Goal: Transaction & Acquisition: Purchase product/service

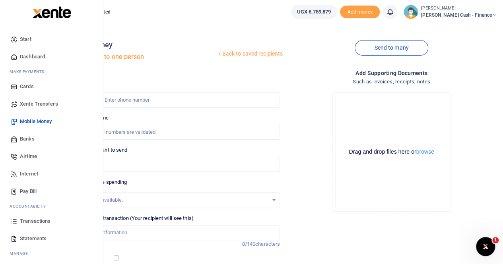
click at [33, 221] on span "Transactions" at bounding box center [35, 222] width 31 height 8
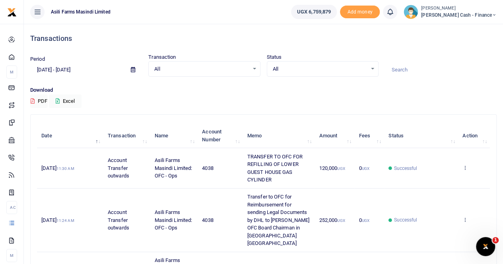
click at [478, 12] on span "Petty Cash - Finance" at bounding box center [459, 15] width 76 height 7
click at [465, 26] on link "Switch accounts" at bounding box center [439, 28] width 63 height 11
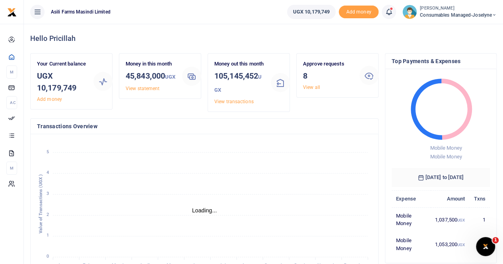
scroll to position [6, 6]
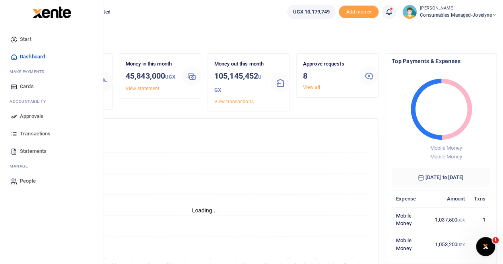
click at [42, 118] on span "Approvals" at bounding box center [31, 117] width 23 height 8
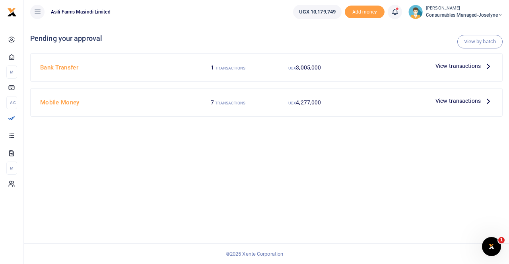
click at [484, 64] on p "View transactions" at bounding box center [463, 66] width 57 height 9
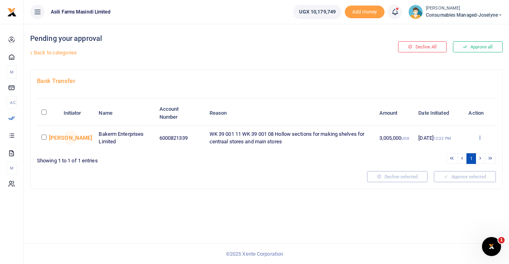
click at [480, 135] on icon at bounding box center [479, 138] width 5 height 6
click at [441, 183] on link "Details" at bounding box center [451, 186] width 63 height 11
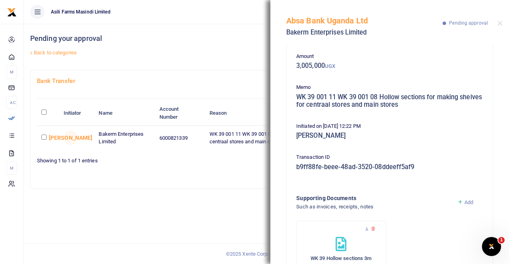
scroll to position [79, 0]
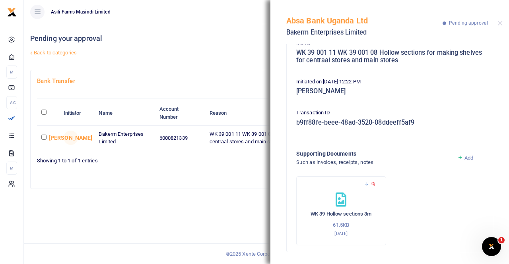
click at [364, 185] on icon at bounding box center [366, 184] width 5 height 5
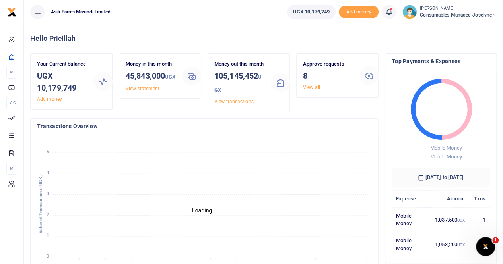
scroll to position [6, 6]
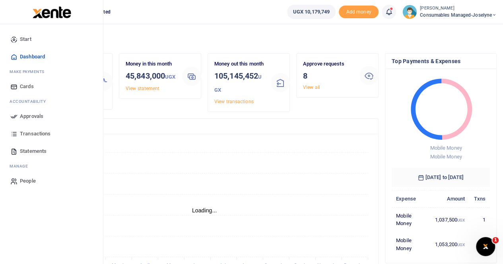
click at [39, 115] on span "Approvals" at bounding box center [31, 117] width 23 height 8
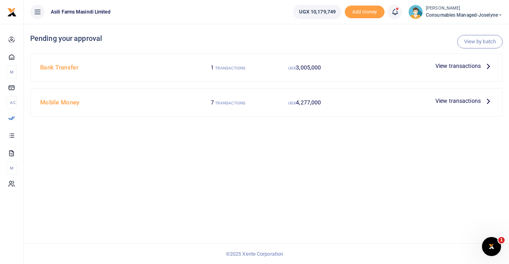
click at [465, 65] on span "View transactions" at bounding box center [457, 66] width 45 height 9
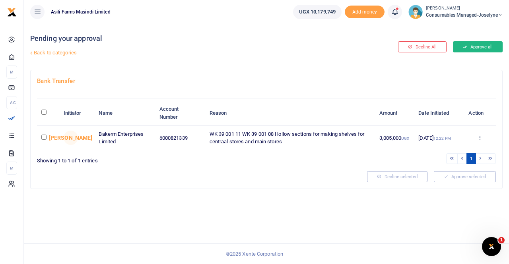
click at [481, 47] on button "Approve all" at bounding box center [478, 46] width 50 height 11
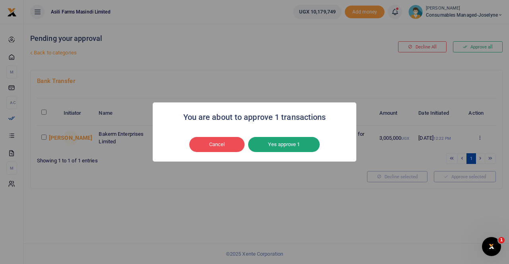
click at [296, 145] on button "Yes approve 1" at bounding box center [284, 144] width 72 height 15
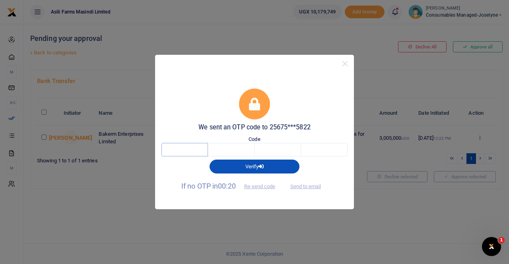
click at [183, 147] on input "text" at bounding box center [184, 150] width 47 height 14
type input "8"
type input "1"
type input "2"
type input "5"
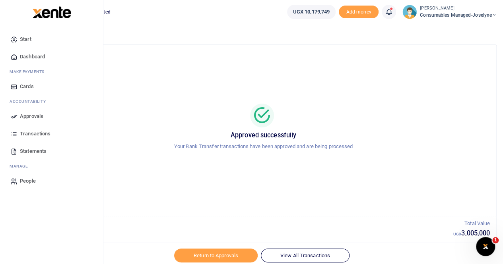
click at [35, 115] on span "Approvals" at bounding box center [31, 117] width 23 height 8
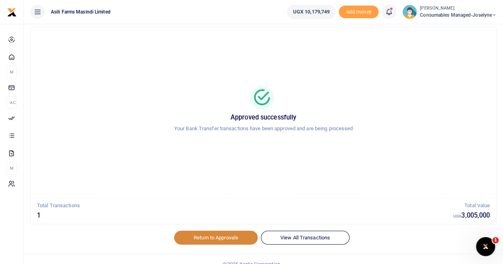
scroll to position [28, 0]
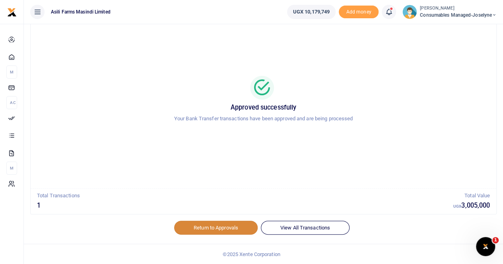
click at [226, 226] on link "Return to Approvals" at bounding box center [216, 228] width 84 height 14
click at [221, 227] on link "Return to Approvals" at bounding box center [216, 228] width 84 height 14
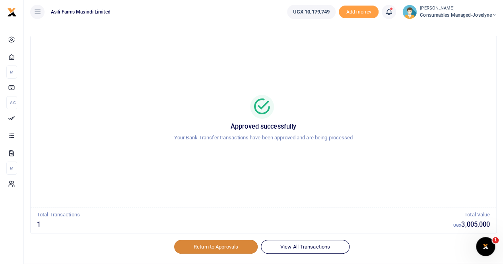
scroll to position [0, 0]
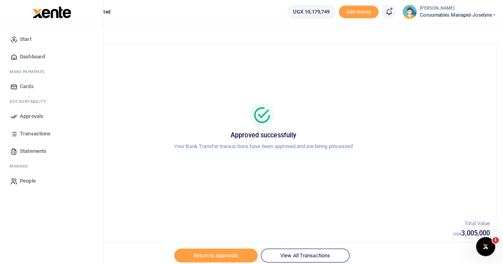
click at [27, 114] on span "Approvals" at bounding box center [31, 117] width 23 height 8
click at [24, 116] on span "Approvals" at bounding box center [31, 117] width 23 height 8
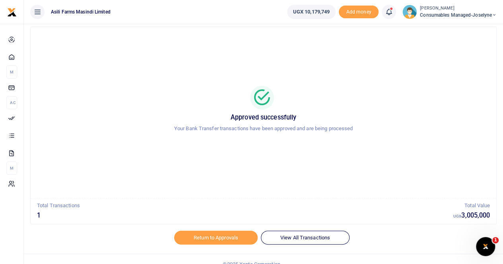
scroll to position [28, 0]
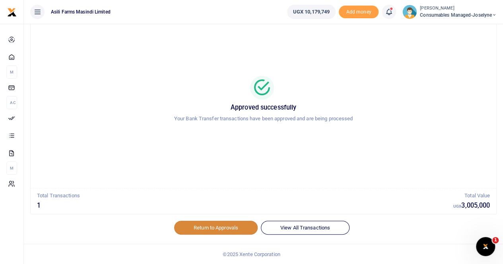
click at [205, 225] on link "Return to Approvals" at bounding box center [216, 228] width 84 height 14
click at [220, 223] on link "Return to Approvals" at bounding box center [216, 228] width 84 height 14
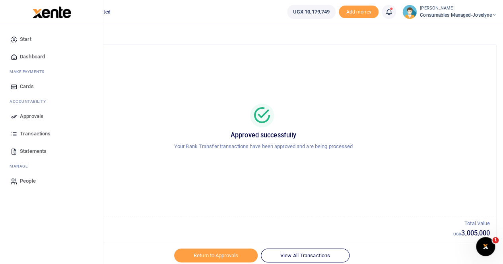
click at [34, 114] on span "Approvals" at bounding box center [31, 117] width 23 height 8
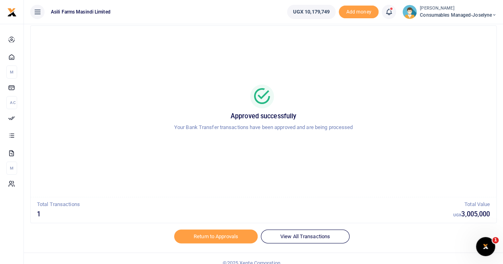
scroll to position [28, 0]
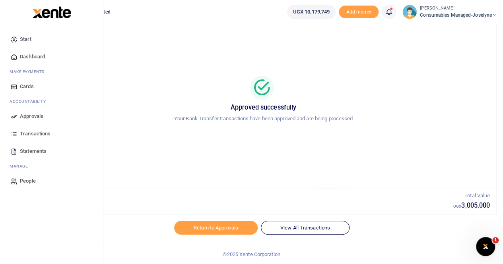
click at [20, 113] on span "Approvals" at bounding box center [31, 117] width 23 height 8
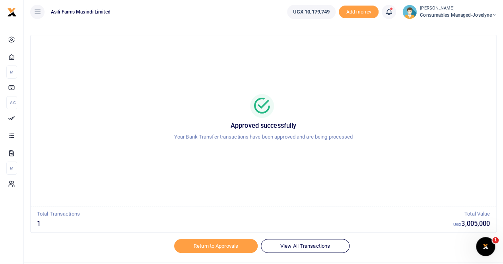
scroll to position [0, 0]
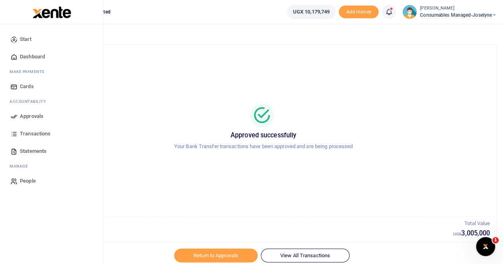
click at [33, 117] on span "Approvals" at bounding box center [31, 117] width 23 height 8
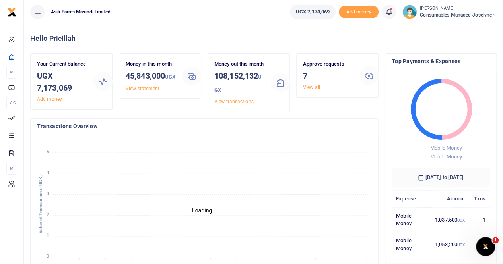
scroll to position [6, 6]
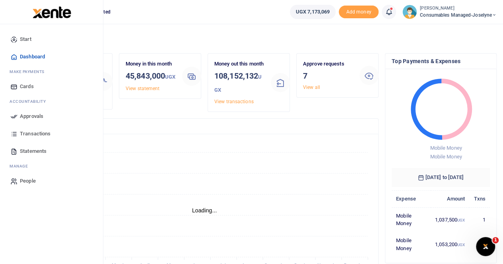
click at [39, 118] on span "Approvals" at bounding box center [31, 117] width 23 height 8
click at [23, 116] on span "Approvals" at bounding box center [31, 117] width 23 height 8
click at [36, 117] on span "Approvals" at bounding box center [31, 117] width 23 height 8
click at [36, 116] on span "Approvals" at bounding box center [31, 117] width 23 height 8
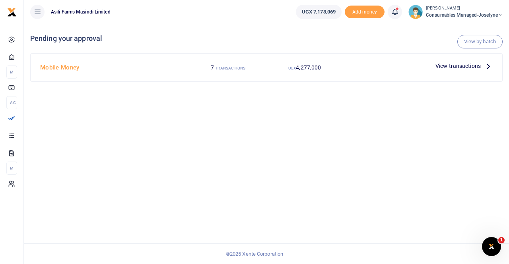
click at [465, 65] on span "View transactions" at bounding box center [457, 66] width 45 height 9
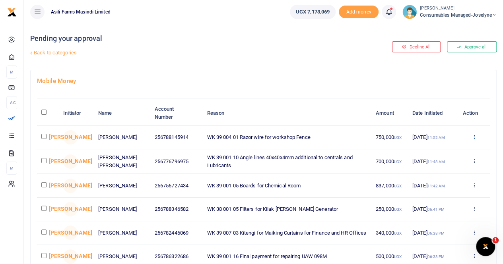
click at [474, 136] on icon at bounding box center [473, 137] width 5 height 6
click at [436, 185] on link "Details" at bounding box center [444, 186] width 63 height 11
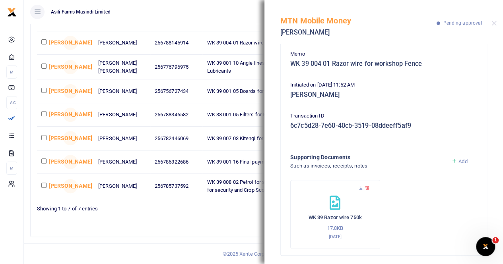
scroll to position [71, 0]
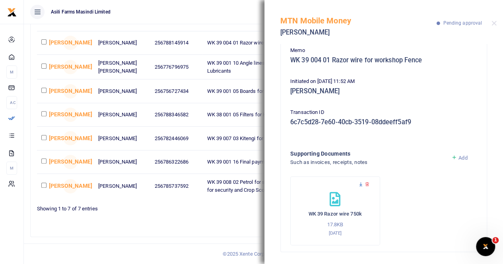
click at [361, 184] on icon at bounding box center [360, 184] width 5 height 5
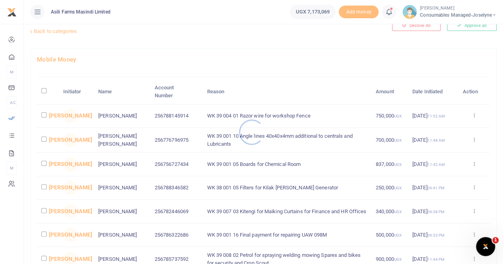
scroll to position [40, 0]
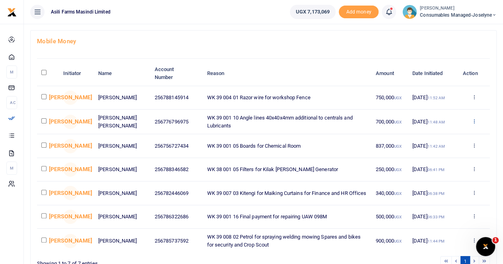
click at [475, 120] on icon at bounding box center [473, 122] width 5 height 6
click at [433, 168] on link "Details" at bounding box center [444, 170] width 63 height 11
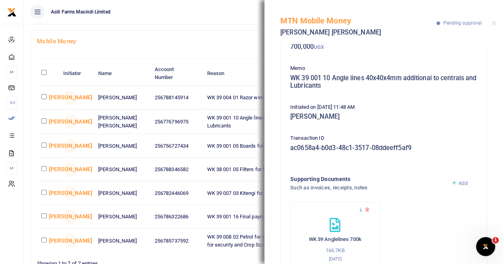
scroll to position [79, 0]
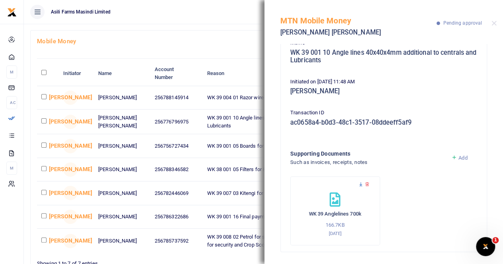
click at [360, 183] on icon at bounding box center [360, 184] width 5 height 5
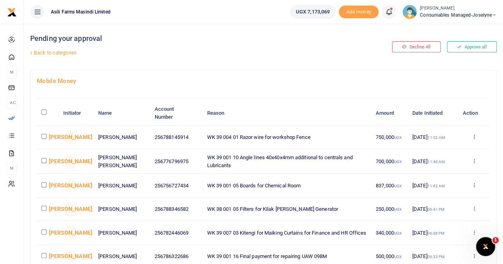
click at [474, 186] on icon at bounding box center [473, 186] width 5 height 6
click at [433, 233] on link "Details" at bounding box center [444, 235] width 63 height 11
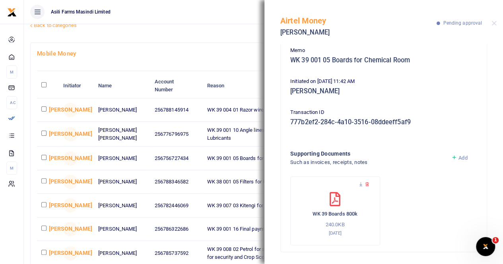
scroll to position [40, 0]
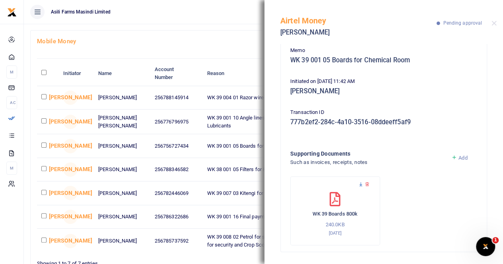
click at [360, 184] on icon at bounding box center [360, 184] width 5 height 5
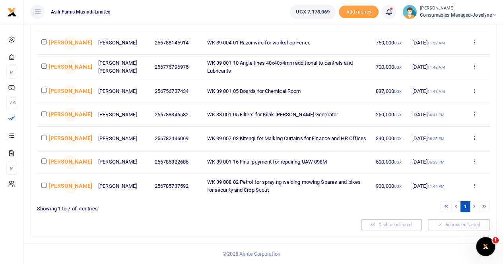
scroll to position [99, 0]
click at [472, 183] on div "Approve Decline Details" at bounding box center [473, 187] width 23 height 8
click at [475, 186] on icon at bounding box center [473, 186] width 5 height 6
click at [435, 234] on link "Details" at bounding box center [444, 239] width 63 height 11
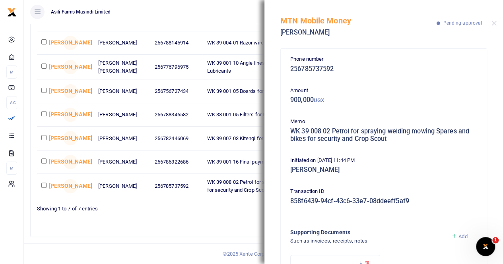
scroll to position [79, 0]
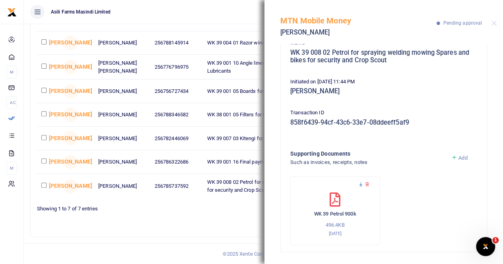
click at [359, 184] on icon at bounding box center [360, 184] width 5 height 5
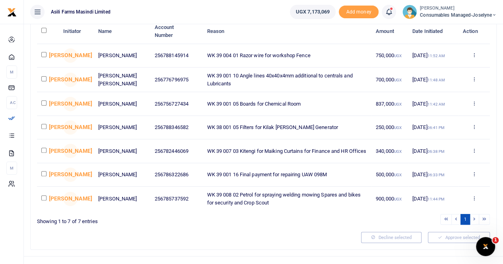
scroll to position [99, 0]
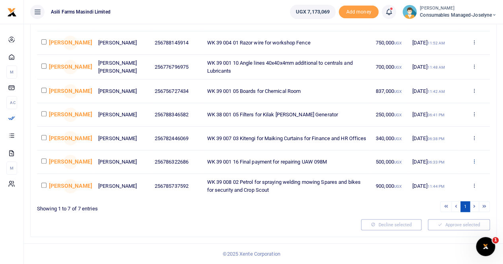
click at [475, 160] on icon at bounding box center [473, 162] width 5 height 6
click at [441, 210] on link "Details" at bounding box center [444, 214] width 63 height 11
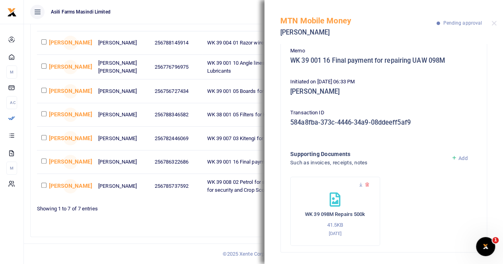
scroll to position [71, 0]
click at [361, 184] on icon at bounding box center [360, 184] width 5 height 5
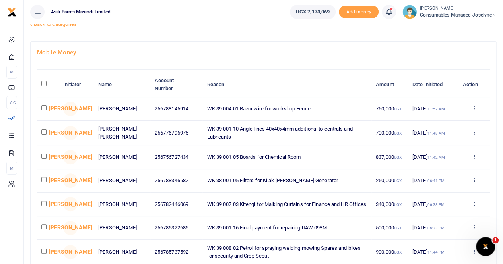
scroll to position [80, 0]
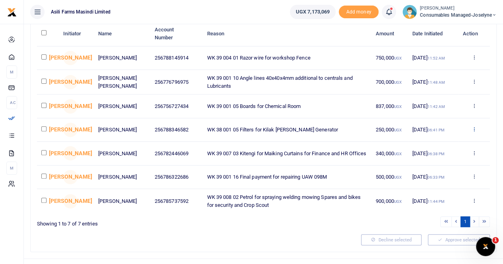
click at [474, 132] on icon at bounding box center [473, 129] width 5 height 6
click at [434, 179] on link "Details" at bounding box center [444, 180] width 63 height 11
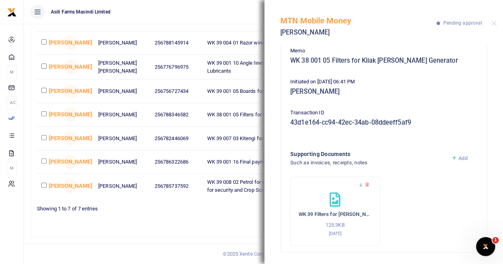
scroll to position [71, 0]
click at [358, 185] on icon at bounding box center [360, 184] width 5 height 5
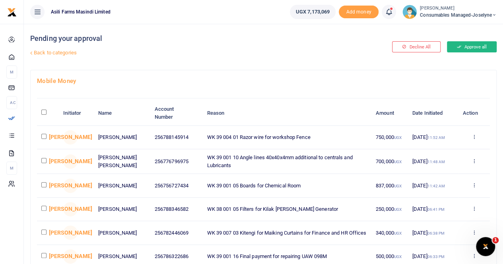
click at [461, 44] on button "Approve all" at bounding box center [472, 46] width 50 height 11
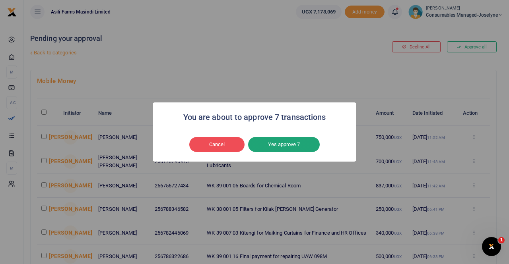
click at [282, 144] on button "Yes approve 7" at bounding box center [284, 144] width 72 height 15
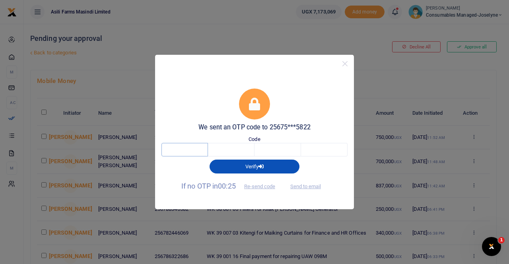
click at [185, 150] on input "text" at bounding box center [184, 150] width 47 height 14
type input "7"
type input "2"
type input "8"
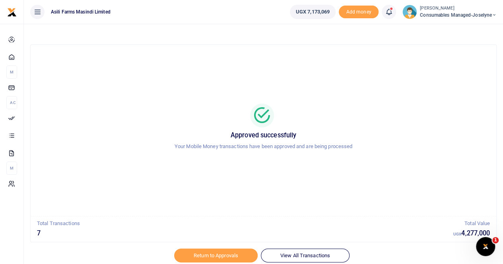
click at [455, 12] on span "Consumables managed-Joselyne" at bounding box center [458, 15] width 77 height 7
click at [460, 27] on link "Switch accounts" at bounding box center [466, 28] width 63 height 11
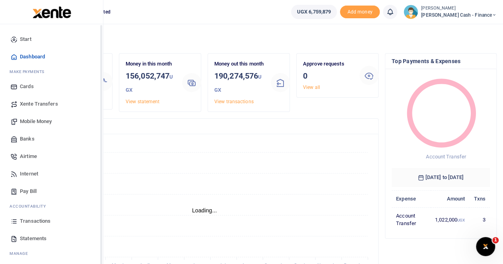
scroll to position [6, 6]
click at [34, 103] on span "Xente Transfers" at bounding box center [39, 104] width 38 height 8
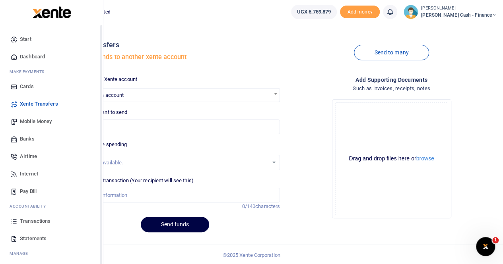
click at [29, 122] on span "Mobile Money" at bounding box center [36, 122] width 32 height 8
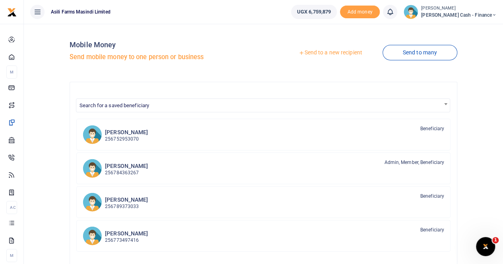
click at [324, 51] on link "Send to a new recipient" at bounding box center [330, 53] width 104 height 14
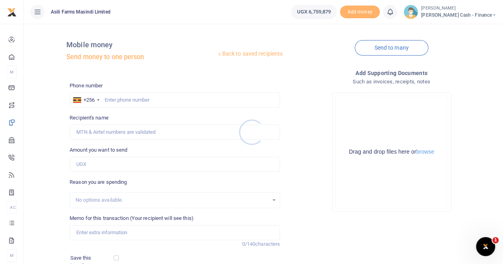
click at [112, 99] on div at bounding box center [251, 132] width 503 height 264
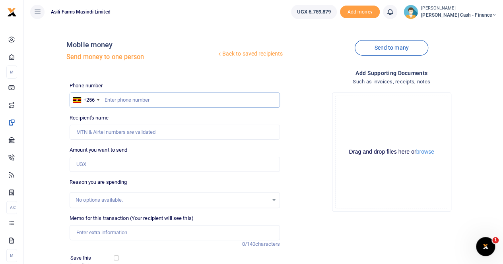
click at [111, 97] on input "text" at bounding box center [175, 100] width 210 height 15
paste input "0766101562"
type input "0766101562"
type input "[PERSON_NAME]"
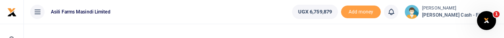
type input "0766101562"
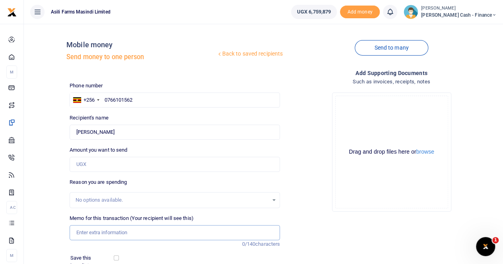
click at [85, 231] on input "Memo for this transaction (Your recipient will see this)" at bounding box center [175, 232] width 210 height 15
paste input "[PERSON_NAME]'s facilitation"
click at [76, 233] on input "[PERSON_NAME]'s facilitation" at bounding box center [175, 232] width 210 height 15
click at [125, 232] on input "Payment for [PERSON_NAME]'s facilitation" at bounding box center [175, 232] width 210 height 15
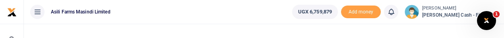
type input "Payment for [PERSON_NAME] facilitation"
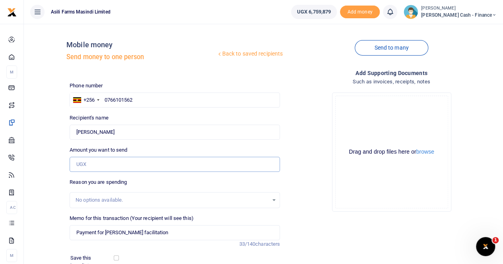
click at [80, 165] on input "Amount you want to send" at bounding box center [175, 164] width 210 height 15
paste input "500,000"
type input "500,000"
click at [422, 152] on button "browse" at bounding box center [425, 152] width 18 height 6
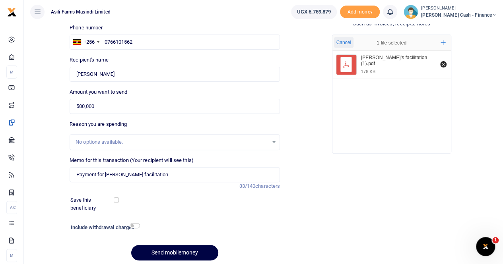
scroll to position [87, 0]
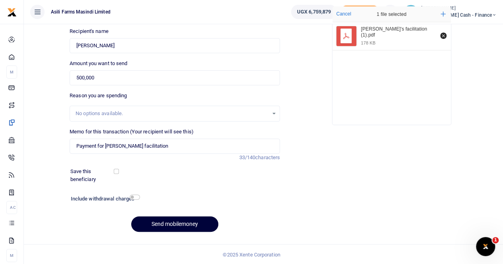
click at [163, 225] on button "Send mobilemoney" at bounding box center [174, 225] width 87 height 16
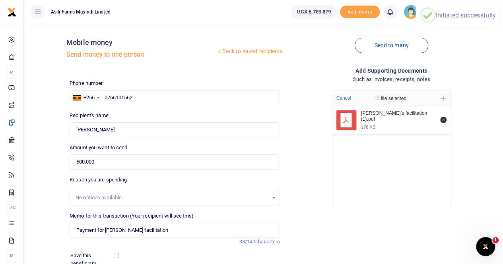
scroll to position [0, 0]
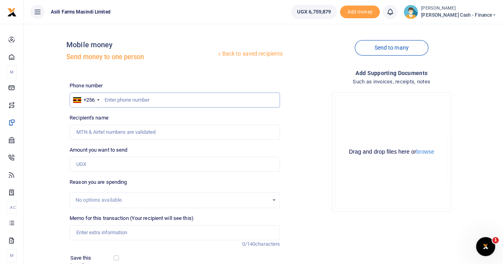
click at [118, 95] on input "text" at bounding box center [175, 100] width 210 height 15
paste input "0713624952"
click at [105, 100] on input "0713624952" at bounding box center [175, 100] width 210 height 15
type input "0713624952"
click at [111, 132] on input "Recipient's name" at bounding box center [175, 132] width 210 height 15
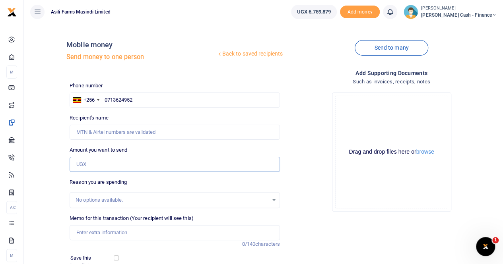
click at [83, 165] on input "Amount you want to send" at bounding box center [175, 164] width 210 height 15
click at [159, 151] on div "Amount you want to send Amount is required." at bounding box center [175, 159] width 210 height 26
click at [144, 119] on div "Recipient's name Name is required." at bounding box center [175, 127] width 210 height 26
click at [157, 105] on input "0713624952" at bounding box center [175, 100] width 210 height 15
click at [138, 131] on input "Recipient's name" at bounding box center [175, 132] width 210 height 15
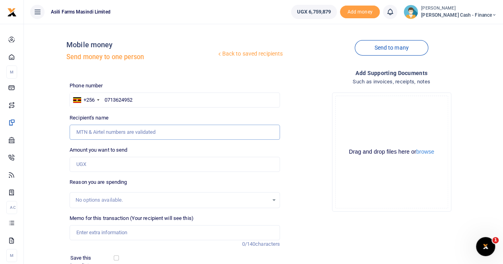
click at [187, 134] on input "Recipient's name" at bounding box center [175, 132] width 210 height 15
click at [199, 156] on div "Amount you want to send Amount is required." at bounding box center [175, 159] width 210 height 26
click at [198, 165] on input "Amount you want to send" at bounding box center [175, 164] width 210 height 15
click at [97, 165] on input "Amount you want to send" at bounding box center [175, 164] width 210 height 15
click at [123, 128] on input "Recipient's name" at bounding box center [175, 132] width 210 height 15
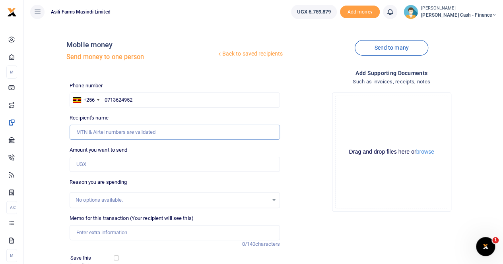
click at [186, 137] on input "Recipient's name" at bounding box center [175, 132] width 210 height 15
click at [104, 135] on input "Recipient's name" at bounding box center [175, 132] width 210 height 15
click at [138, 105] on input "0713624952" at bounding box center [175, 100] width 210 height 15
drag, startPoint x: 150, startPoint y: 98, endPoint x: 100, endPoint y: 99, distance: 49.3
click at [100, 99] on div "+256 [GEOGRAPHIC_DATA] [PHONE_NUMBER]" at bounding box center [175, 100] width 210 height 15
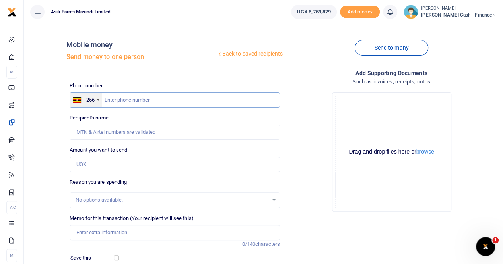
paste input "0772555897"
type input "0772555897"
type input "[PERSON_NAME]"
type input "0772555897"
click at [120, 131] on input "Found" at bounding box center [175, 132] width 210 height 15
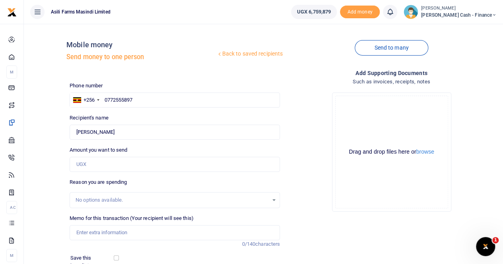
click at [84, 198] on div "No options available." at bounding box center [172, 200] width 193 height 8
click at [88, 233] on input "Memo for this transaction (Your recipient will see this)" at bounding box center [175, 232] width 210 height 15
paste input "Facilitation for meetings between the community and CAO in [GEOGRAPHIC_DATA]"
click at [74, 233] on input "Facilitation for meetings between the community and CAO in [GEOGRAPHIC_DATA]" at bounding box center [175, 232] width 210 height 15
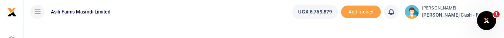
type input "Payment for Facilitation for meetings between the community and CAO in [GEOGRAP…"
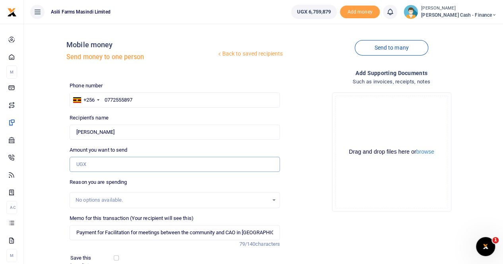
click at [91, 162] on input "Amount you want to send" at bounding box center [175, 164] width 210 height 15
paste input "530,000"
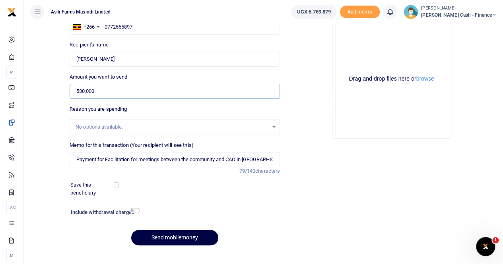
scroll to position [80, 0]
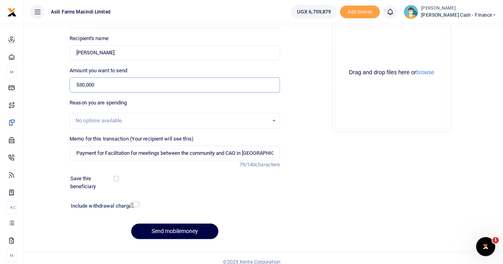
type input "530,000"
click at [272, 153] on input "Payment for Facilitation for meetings between the community and CAO in [GEOGRAP…" at bounding box center [175, 153] width 210 height 15
drag, startPoint x: 123, startPoint y: 51, endPoint x: 54, endPoint y: 49, distance: 69.6
click at [54, 49] on div "Back to saved recipients Mobile money Send money to one person Send to many Pho…" at bounding box center [263, 98] width 473 height 295
click at [274, 152] on input "Payment for Facilitation for meetings between the community and CAO in [GEOGRAP…" at bounding box center [175, 153] width 210 height 15
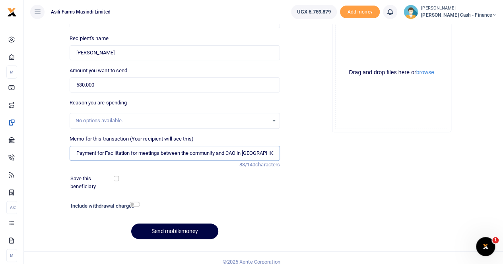
paste input "[PERSON_NAME]"
type input "Payment for Facilitation for meetings between the community and CAO in [GEOGRAP…"
click at [425, 75] on button "browse" at bounding box center [425, 73] width 18 height 6
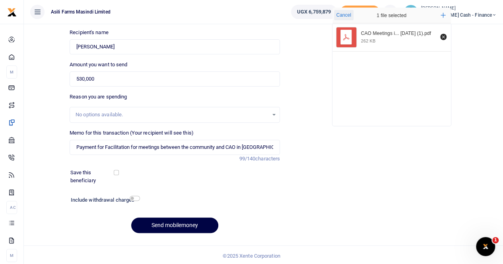
scroll to position [87, 0]
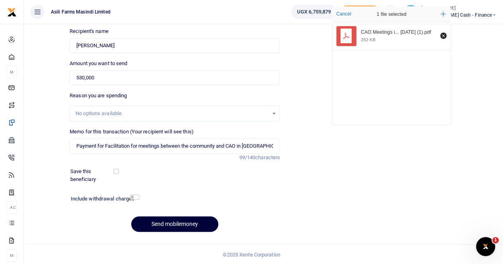
click at [159, 222] on button "Send mobilemoney" at bounding box center [174, 225] width 87 height 16
